Goal: Navigation & Orientation: Find specific page/section

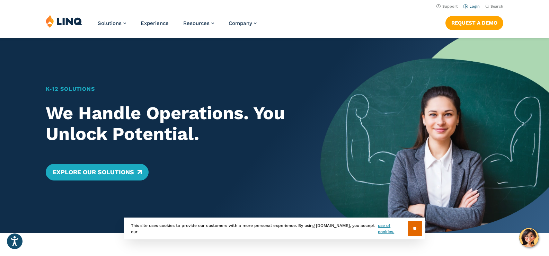
click at [472, 6] on link "Login" at bounding box center [472, 6] width 16 height 5
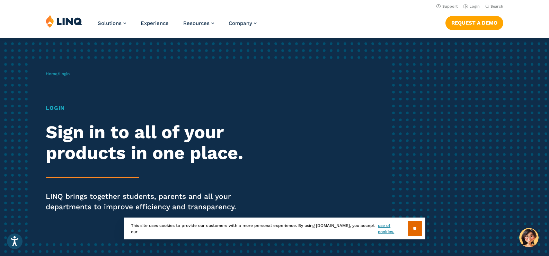
click at [59, 108] on h1 "Login" at bounding box center [152, 108] width 212 height 8
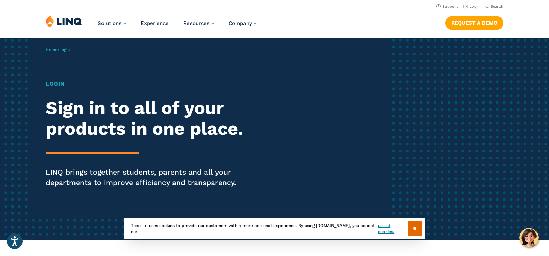
scroll to position [35, 0]
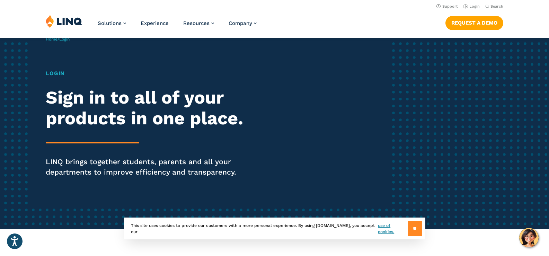
click at [410, 229] on input "**" at bounding box center [415, 228] width 14 height 15
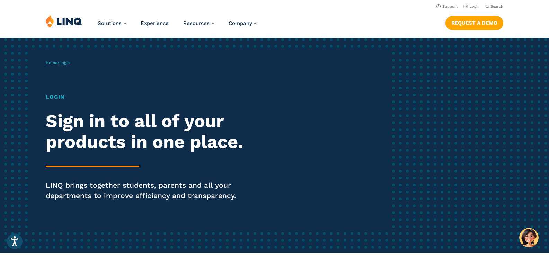
scroll to position [0, 0]
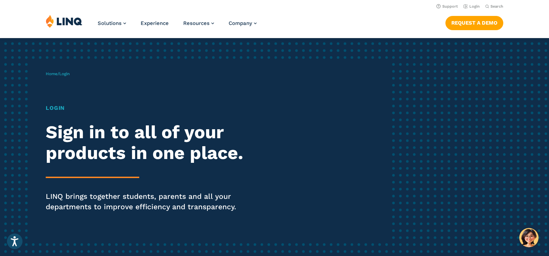
click at [51, 108] on h1 "Login" at bounding box center [152, 108] width 212 height 8
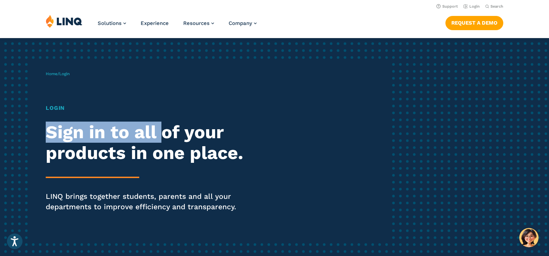
click at [165, 114] on div "Login Sign in to all of your products in one place. LINQ brings together studen…" at bounding box center [152, 168] width 212 height 128
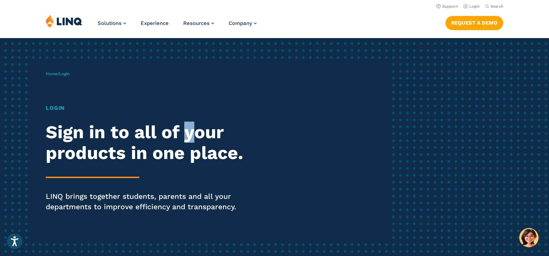
drag, startPoint x: 190, startPoint y: 129, endPoint x: 202, endPoint y: 125, distance: 12.3
click at [196, 128] on h2 "Sign in to all of your products in one place." at bounding box center [152, 143] width 212 height 42
click at [467, 8] on link "Login" at bounding box center [472, 6] width 16 height 5
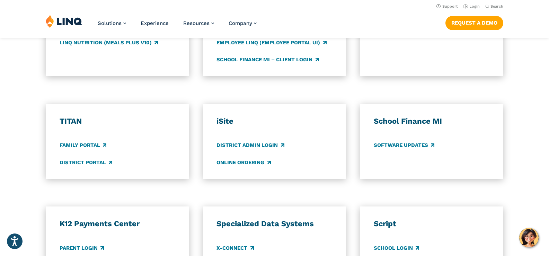
scroll to position [451, 0]
click at [258, 145] on link "District Admin Login" at bounding box center [251, 146] width 68 height 8
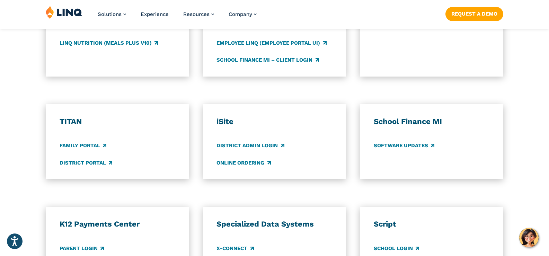
scroll to position [485, 0]
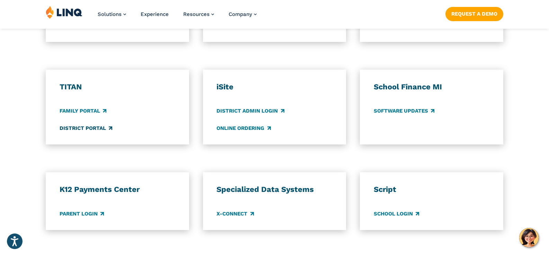
click at [90, 130] on link "District Portal" at bounding box center [86, 128] width 53 height 8
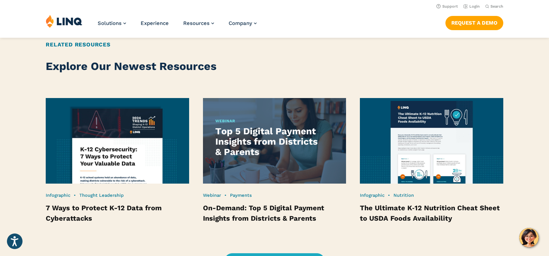
scroll to position [1317, 0]
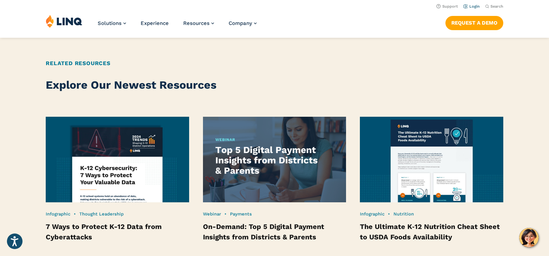
click at [470, 6] on link "Login" at bounding box center [472, 6] width 16 height 5
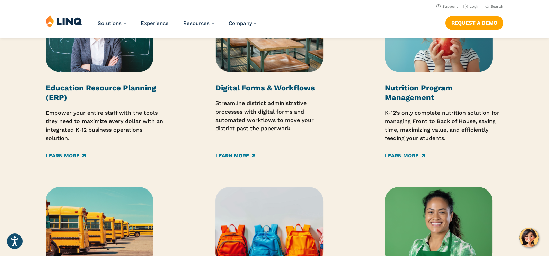
scroll to position [933, 0]
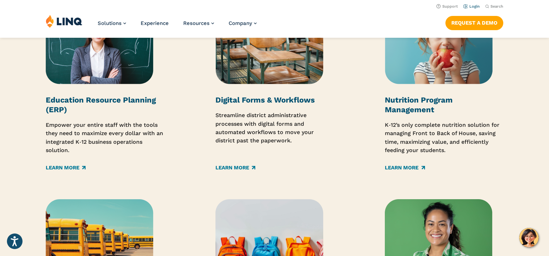
click at [475, 7] on link "Login" at bounding box center [472, 6] width 16 height 5
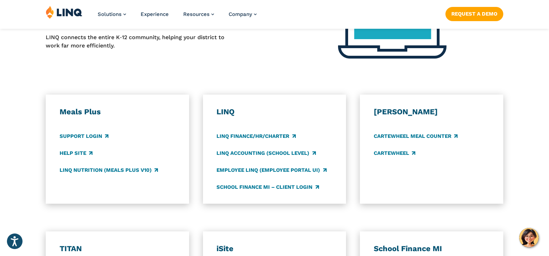
scroll to position [381, 0]
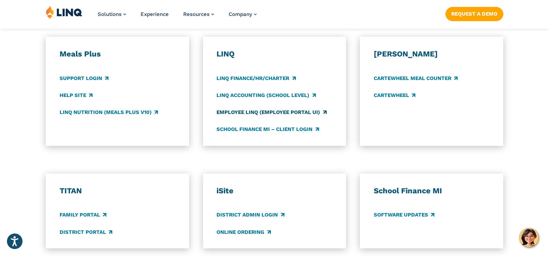
click at [238, 111] on link "Employee LINQ (Employee Portal UI)" at bounding box center [272, 112] width 110 height 8
click at [287, 114] on link "Employee LINQ (Employee Portal UI)" at bounding box center [272, 112] width 110 height 8
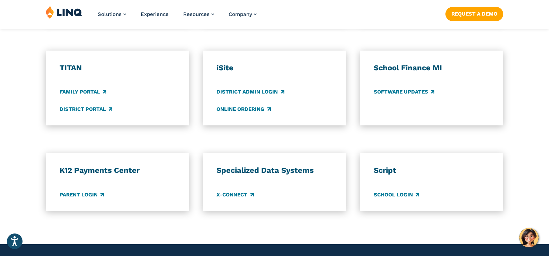
scroll to position [520, 0]
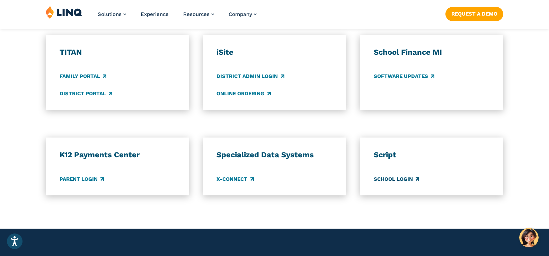
click at [382, 180] on link "School Login" at bounding box center [396, 179] width 45 height 8
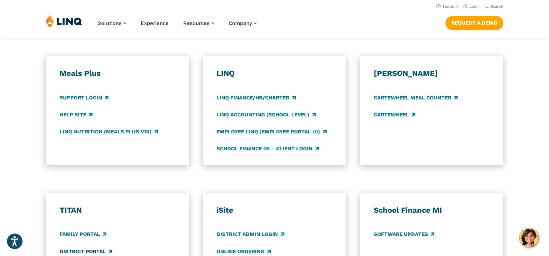
scroll to position [347, 0]
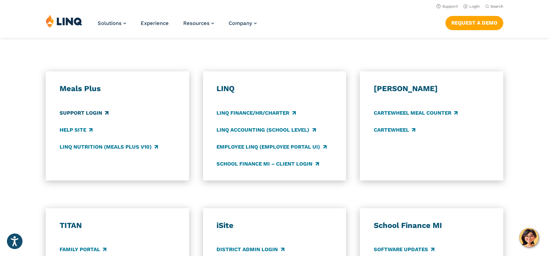
click at [73, 111] on link "Support Login" at bounding box center [84, 113] width 49 height 8
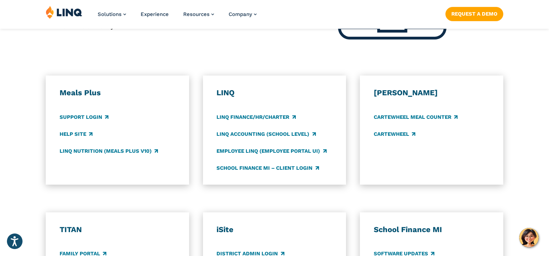
scroll to position [347, 0]
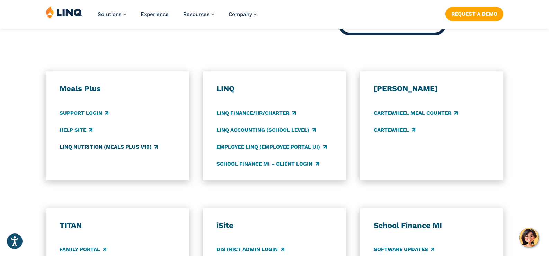
click at [82, 149] on link "LINQ Nutrition (Meals Plus v10)" at bounding box center [109, 147] width 98 height 8
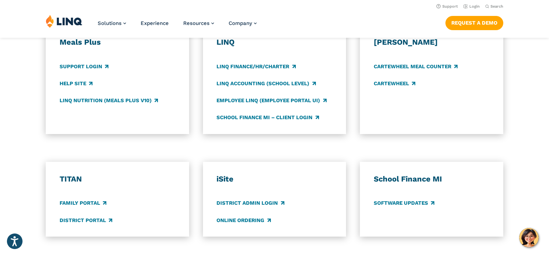
scroll to position [381, 0]
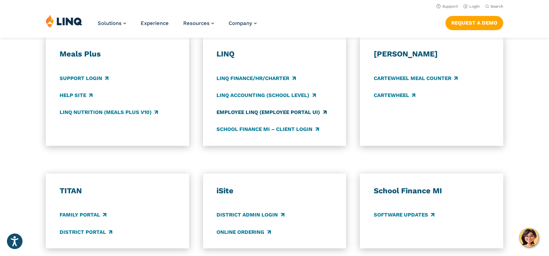
click at [265, 113] on link "Employee LINQ (Employee Portal UI)" at bounding box center [272, 112] width 110 height 8
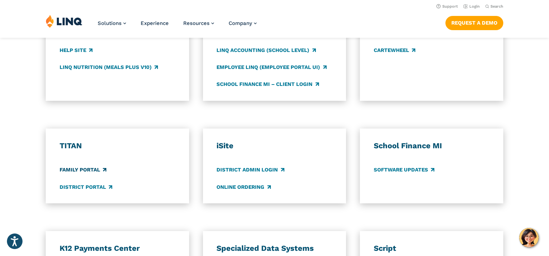
scroll to position [416, 0]
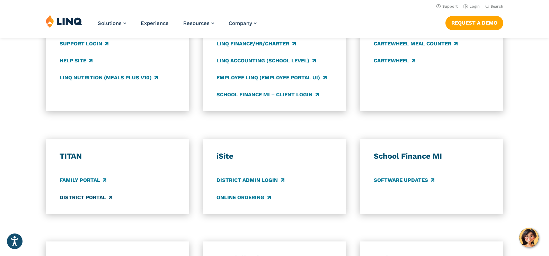
click at [101, 197] on link "District Portal" at bounding box center [86, 198] width 53 height 8
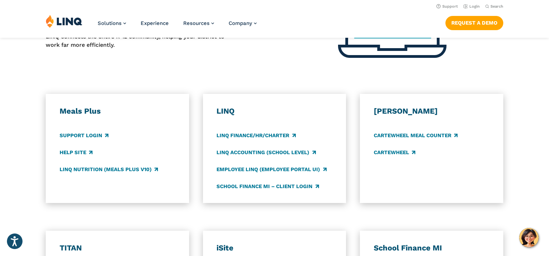
scroll to position [312, 0]
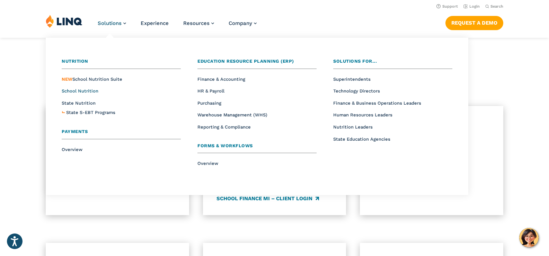
click at [89, 91] on span "School Nutrition" at bounding box center [80, 90] width 37 height 5
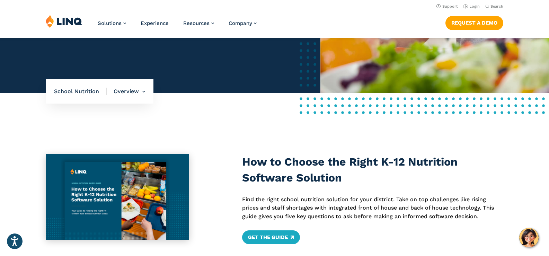
scroll to position [104, 0]
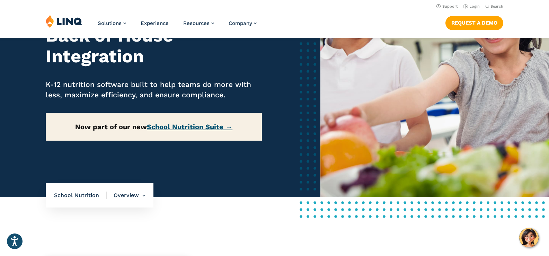
click at [176, 127] on link "School Nutrition Suite →" at bounding box center [190, 127] width 86 height 8
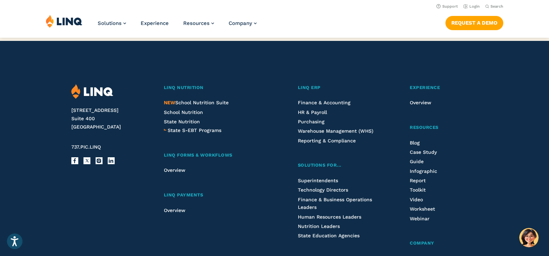
scroll to position [762, 0]
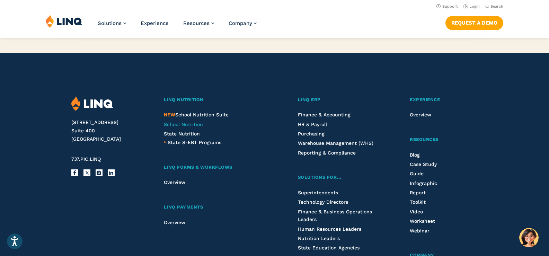
click at [175, 126] on span "School Nutrition" at bounding box center [183, 125] width 39 height 6
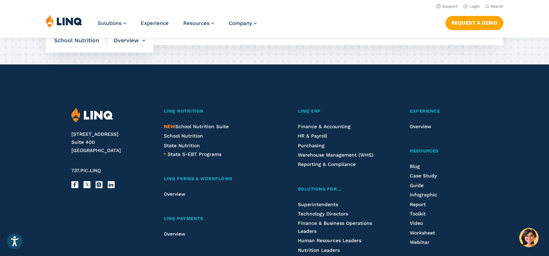
scroll to position [1763, 0]
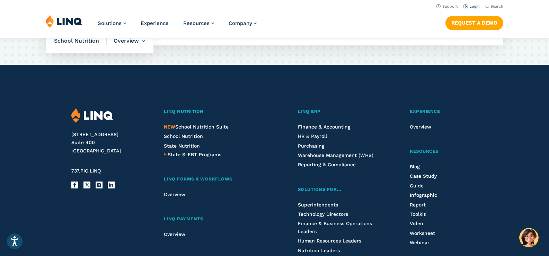
click at [469, 5] on link "Login" at bounding box center [472, 6] width 16 height 5
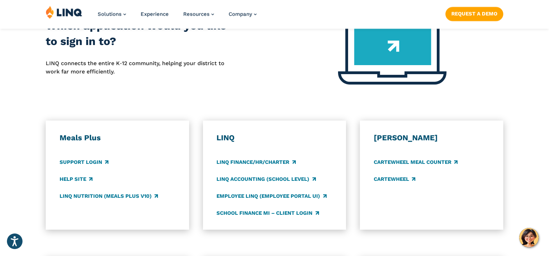
scroll to position [381, 0]
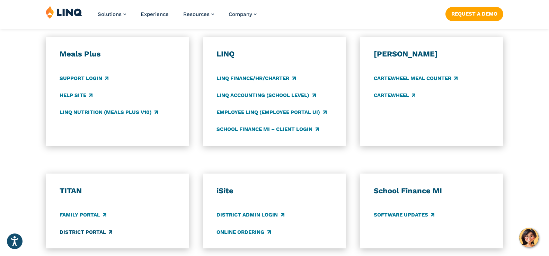
click at [93, 231] on link "District Portal" at bounding box center [86, 232] width 53 height 8
